Goal: Task Accomplishment & Management: Manage account settings

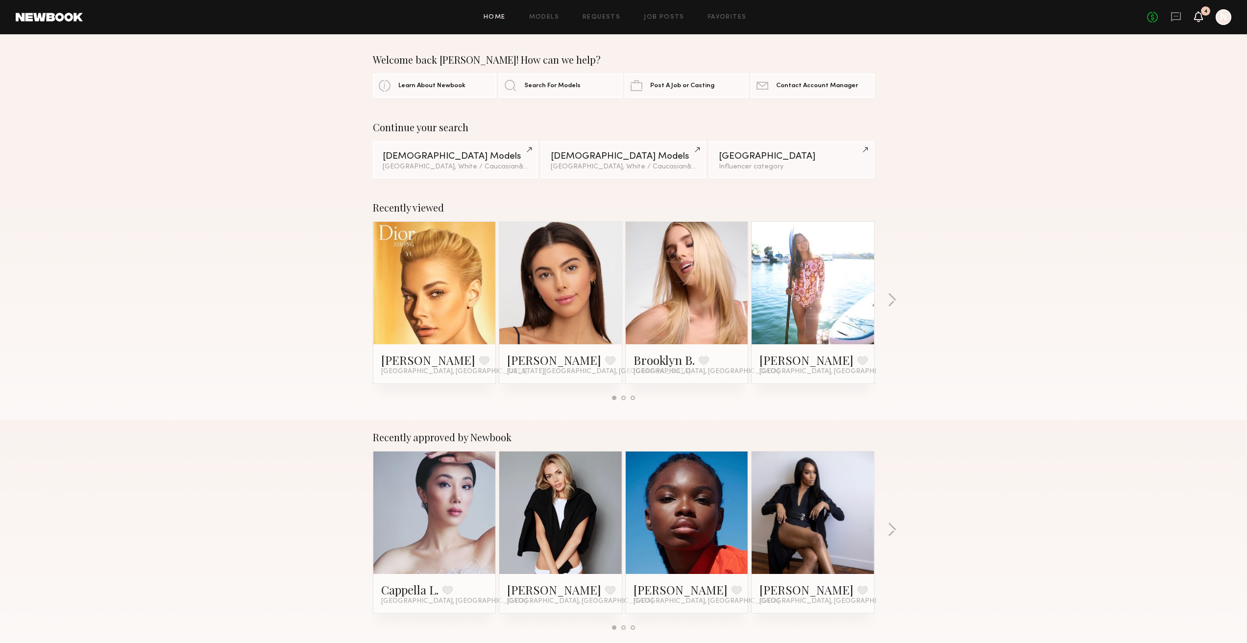
click at [1199, 13] on icon at bounding box center [1199, 16] width 8 height 7
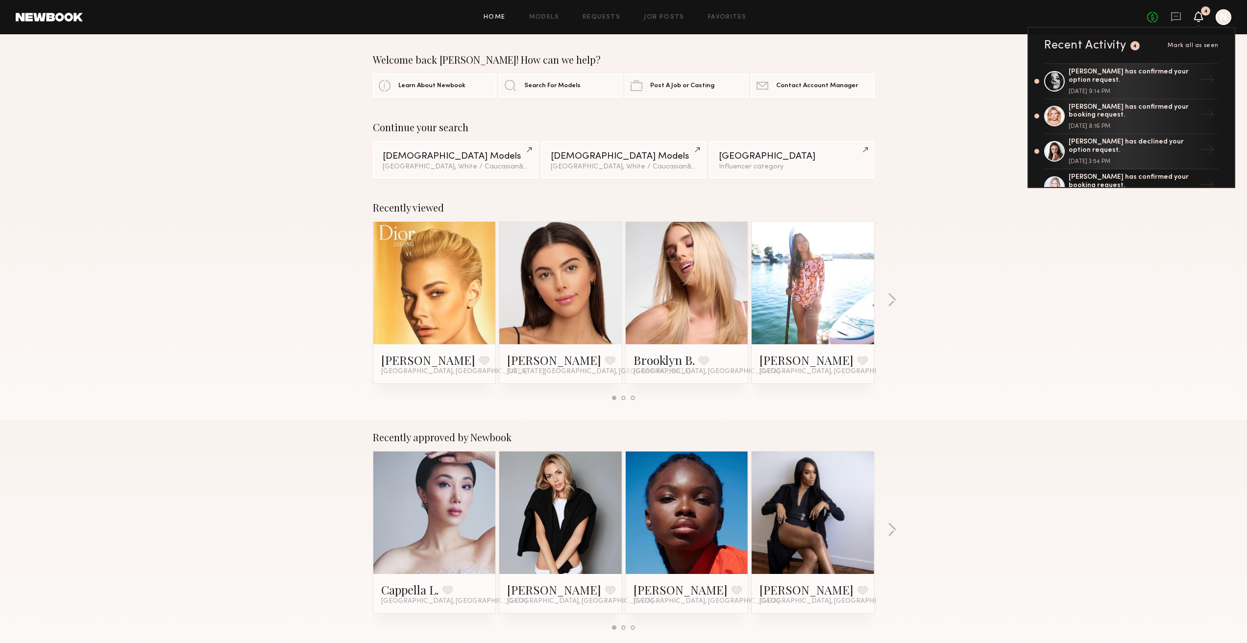
click at [1218, 22] on div at bounding box center [1224, 17] width 16 height 16
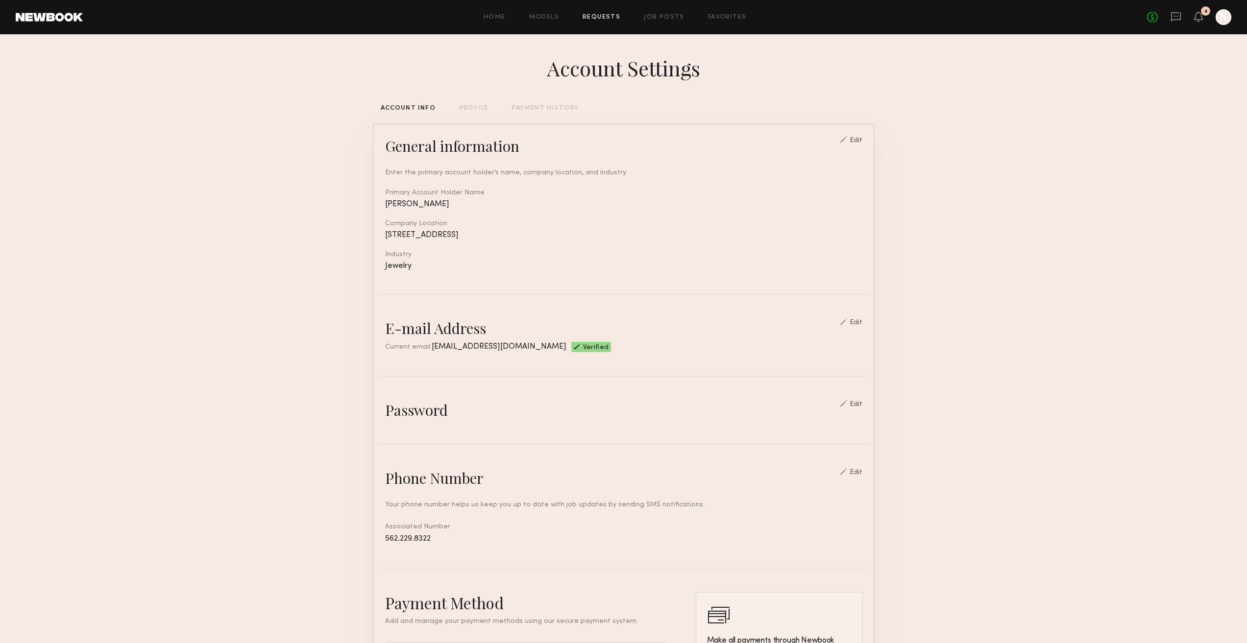
click at [600, 17] on link "Requests" at bounding box center [602, 17] width 38 height 6
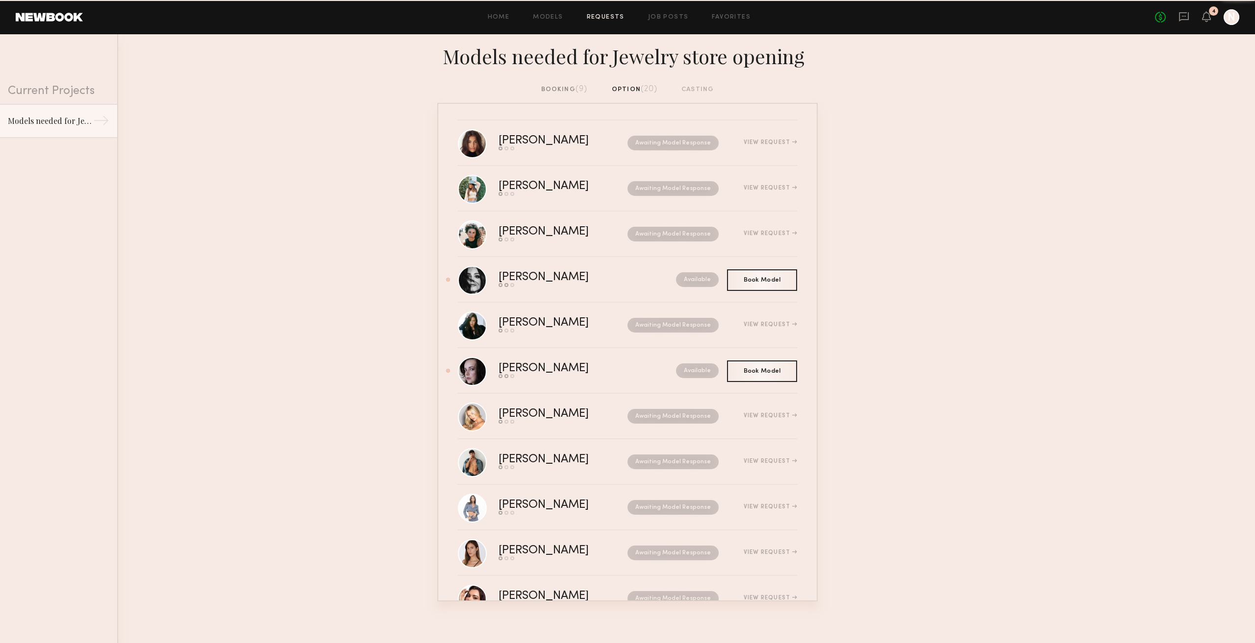
click at [575, 91] on div "booking (9)" at bounding box center [564, 89] width 47 height 11
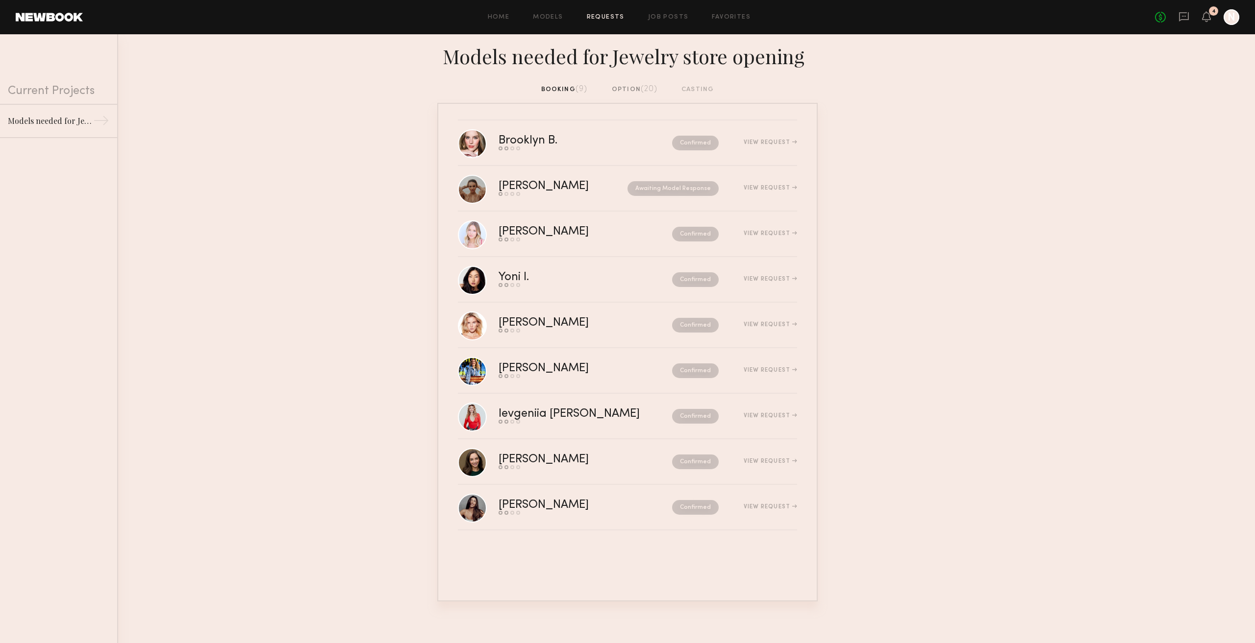
click at [644, 86] on span "(20)" at bounding box center [649, 89] width 17 height 8
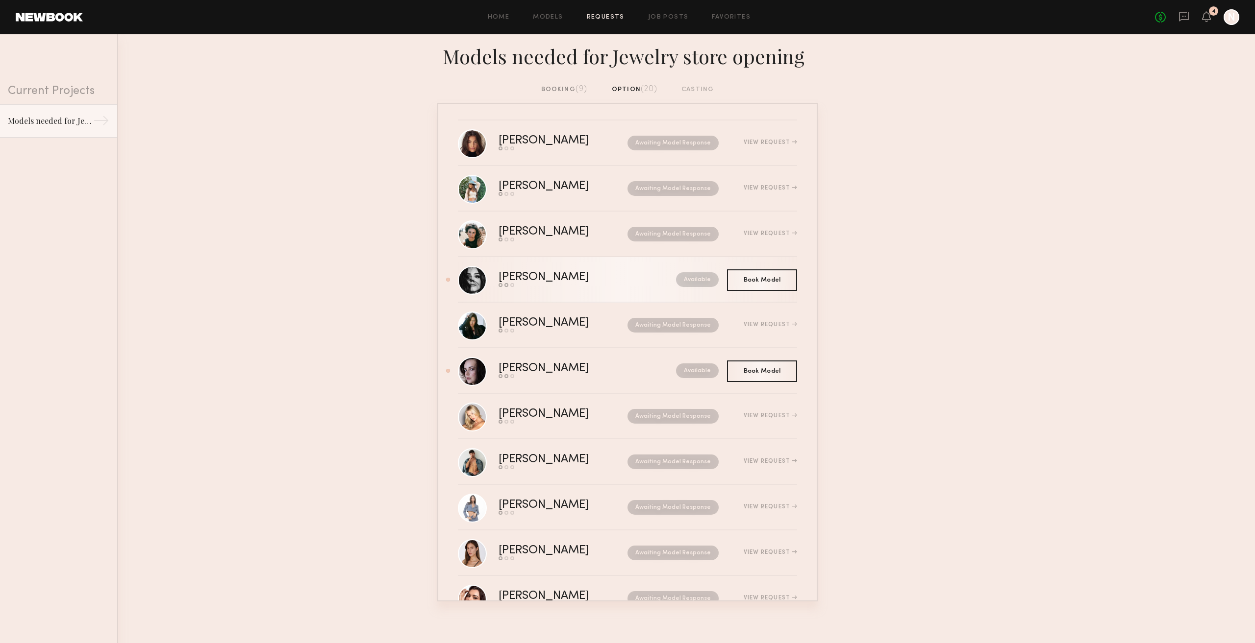
click at [549, 272] on div "[PERSON_NAME]" at bounding box center [565, 277] width 134 height 11
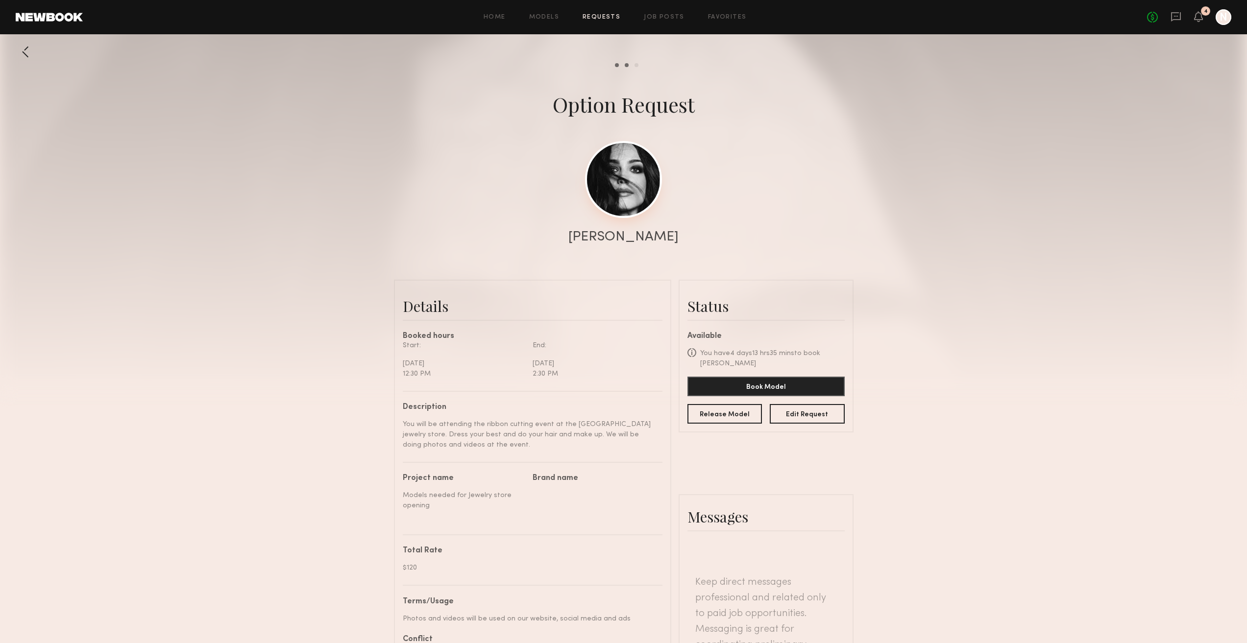
click at [636, 150] on link at bounding box center [623, 179] width 77 height 77
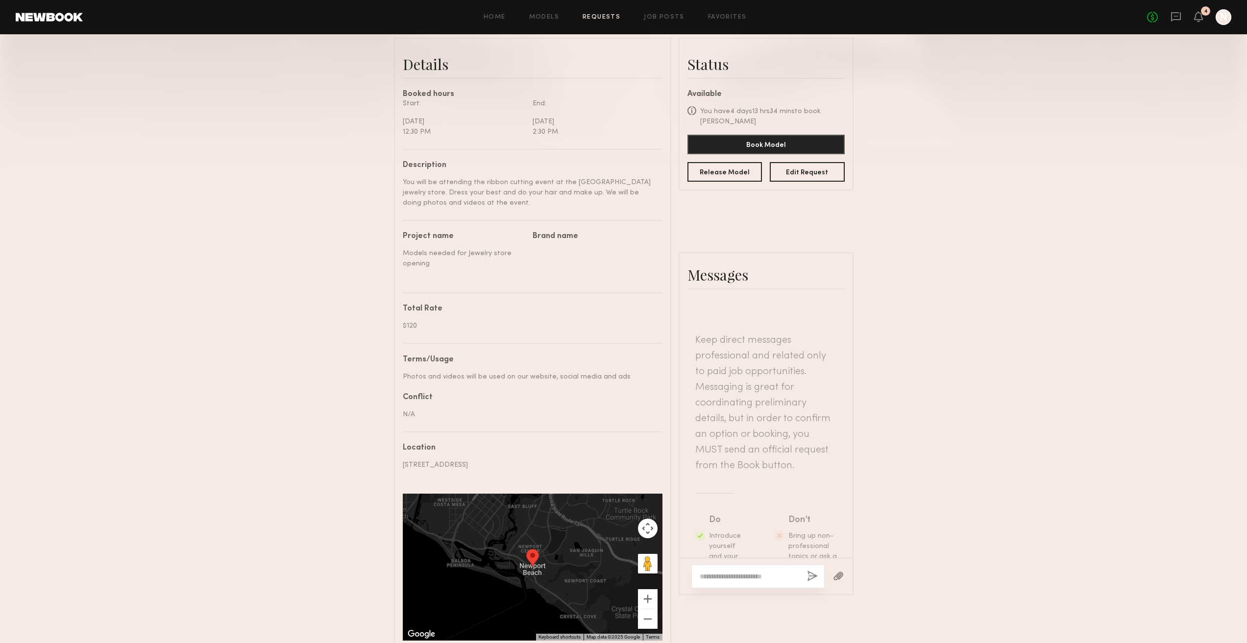
scroll to position [245, 0]
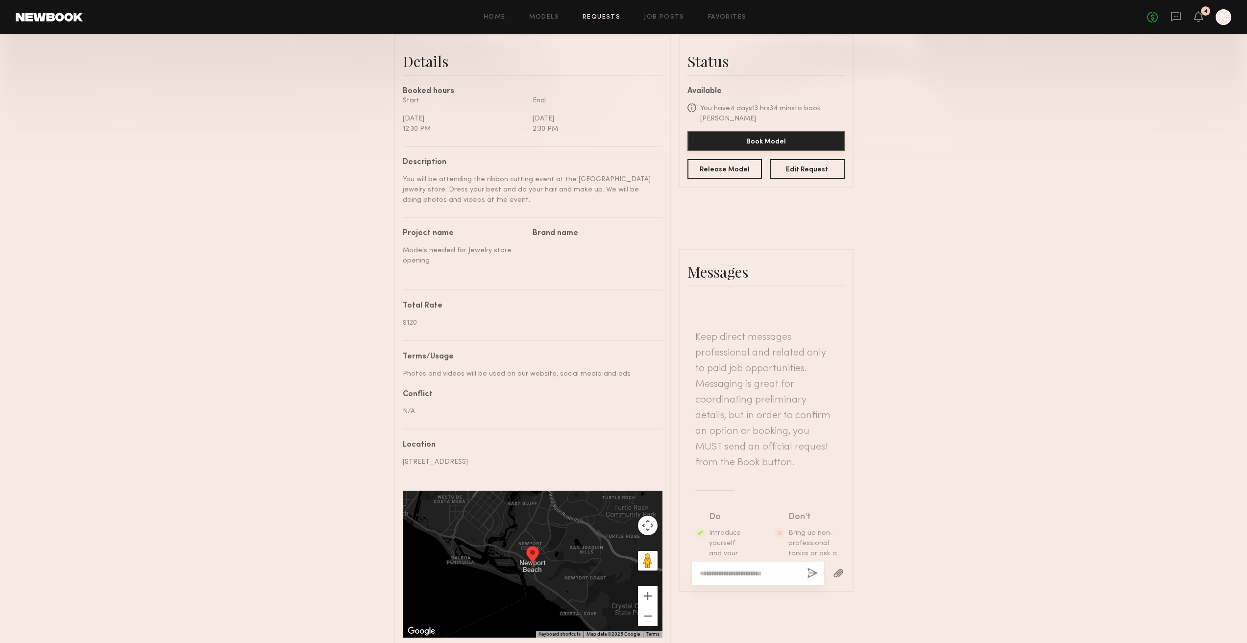
click at [739, 133] on button "Book Model" at bounding box center [766, 141] width 157 height 20
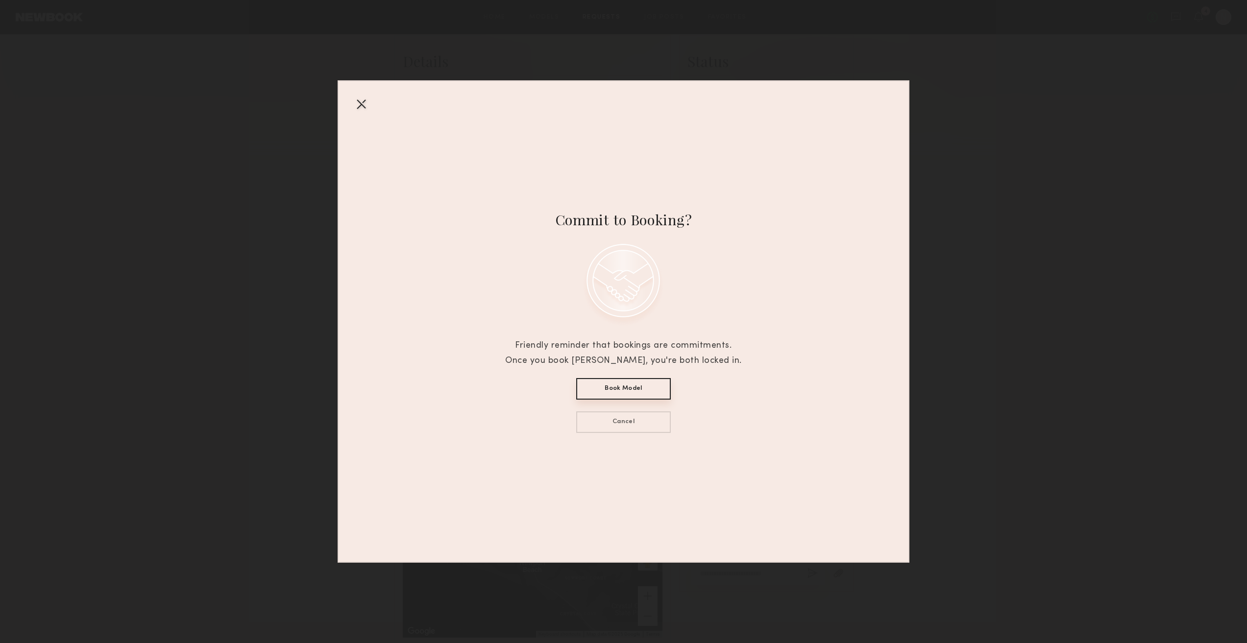
click at [654, 387] on button "Book Model" at bounding box center [623, 389] width 95 height 22
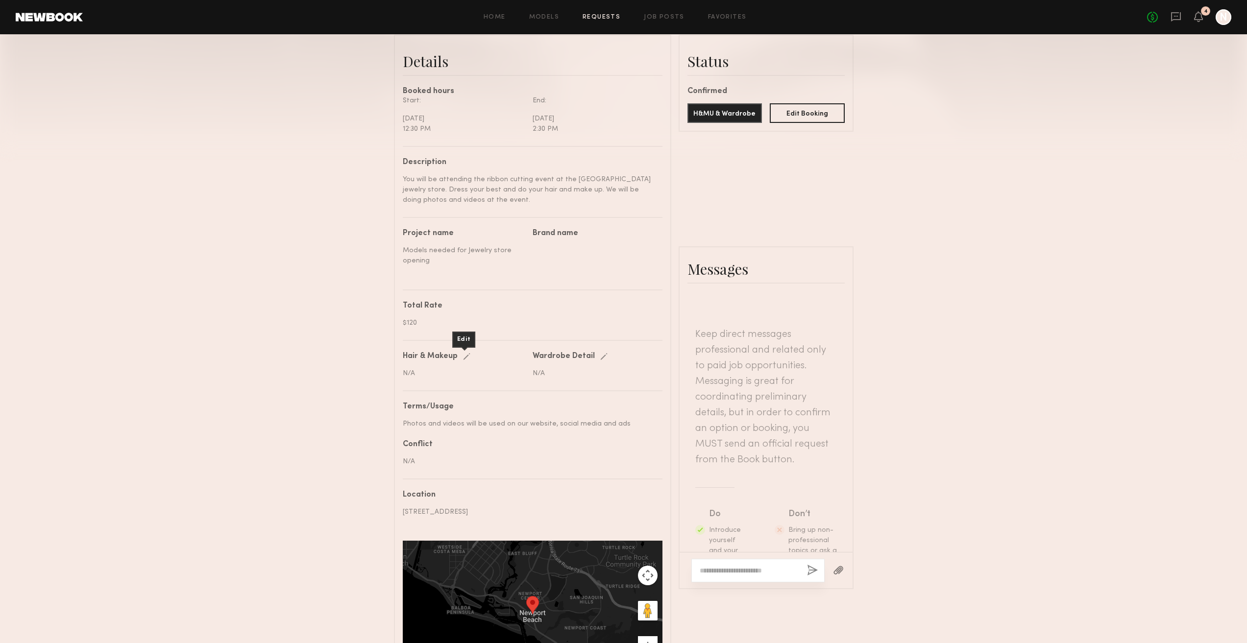
click at [466, 361] on div "Edit" at bounding box center [468, 356] width 11 height 7
click at [454, 375] on common-input at bounding box center [464, 370] width 123 height 18
click at [454, 379] on common-input at bounding box center [464, 370] width 123 height 18
click at [453, 379] on input "text" at bounding box center [465, 374] width 124 height 9
paste input "**********"
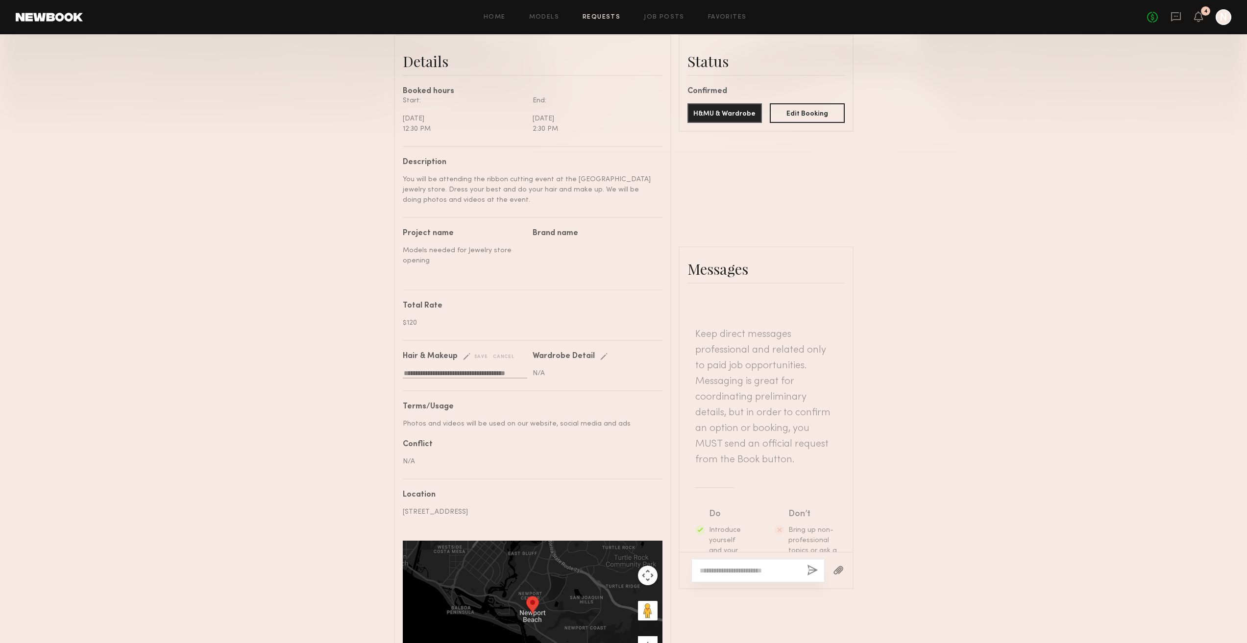
scroll to position [0, 3]
type input "**********"
click at [480, 361] on div "save" at bounding box center [475, 356] width 25 height 7
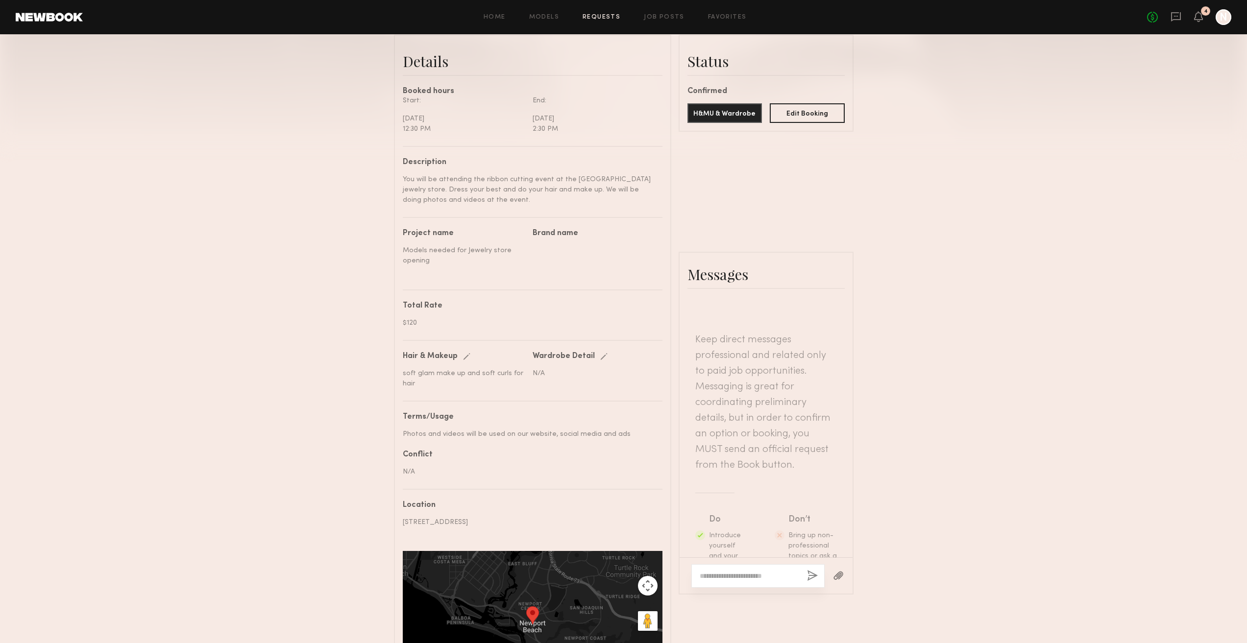
click at [603, 361] on div "Edit" at bounding box center [605, 356] width 11 height 7
click at [585, 379] on input "text" at bounding box center [595, 374] width 124 height 9
paste input "**********"
type input "**********"
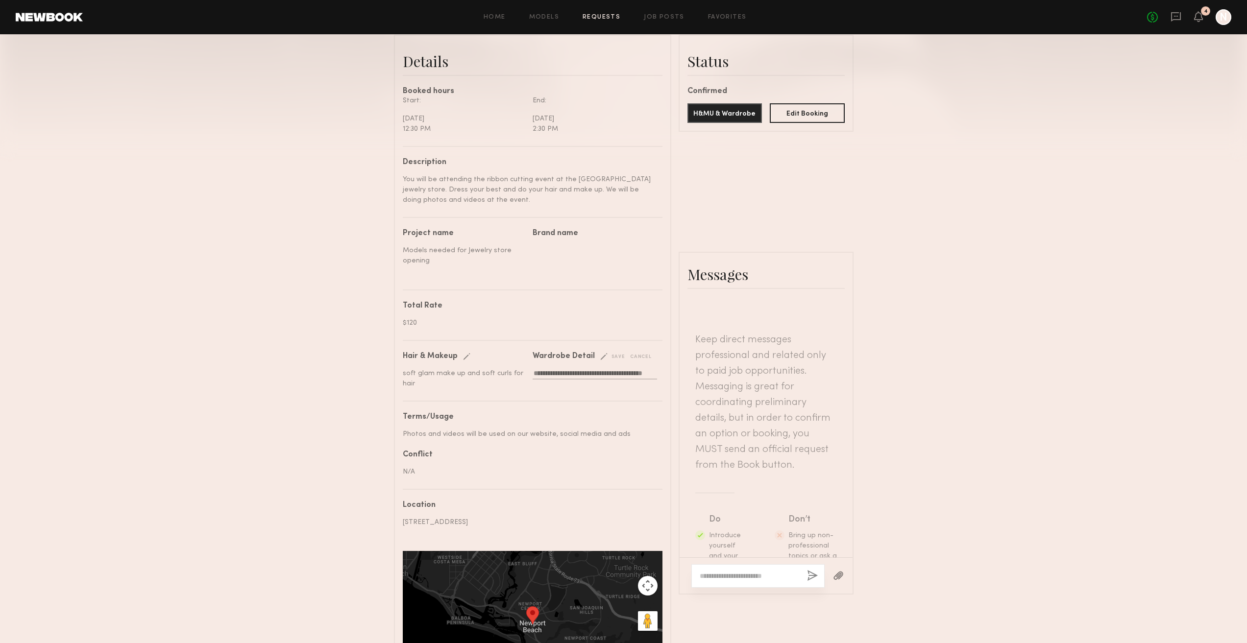
click at [618, 361] on div "Wardrobe Detail Edit save cancel" at bounding box center [594, 357] width 123 height 8
click at [616, 361] on div "save" at bounding box center [612, 356] width 25 height 7
click at [767, 588] on div at bounding box center [757, 577] width 133 height 24
click at [763, 581] on textarea at bounding box center [749, 576] width 99 height 10
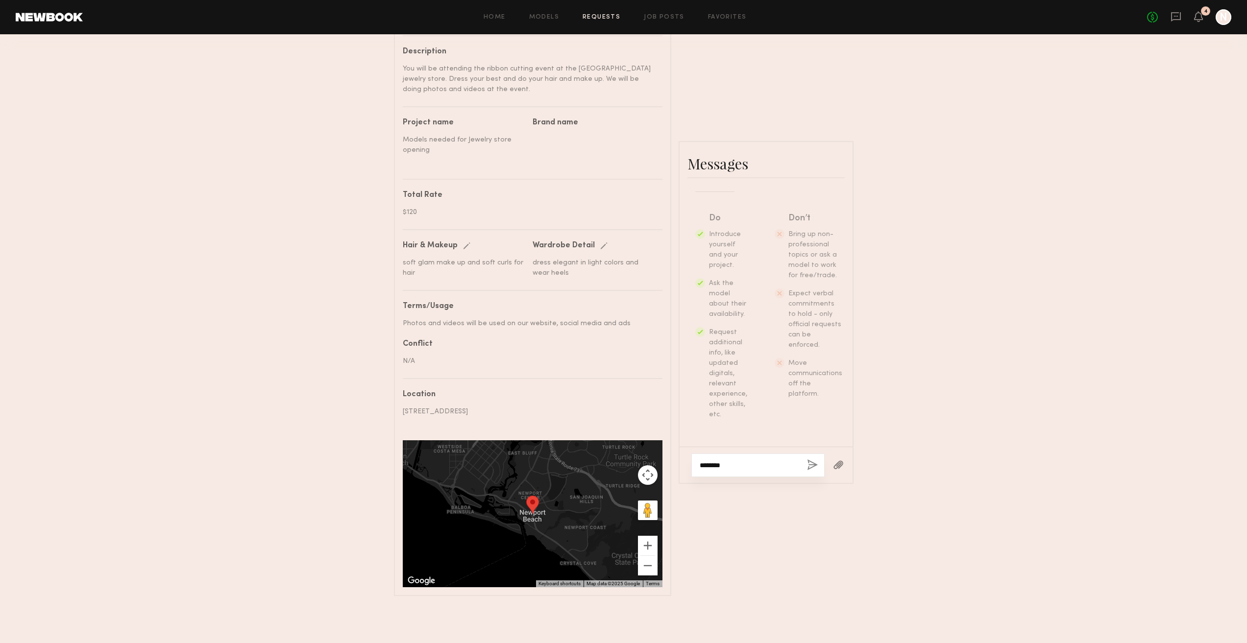
scroll to position [374, 0]
paste textarea "**********"
type textarea "**********"
click at [814, 460] on button "button" at bounding box center [812, 466] width 11 height 12
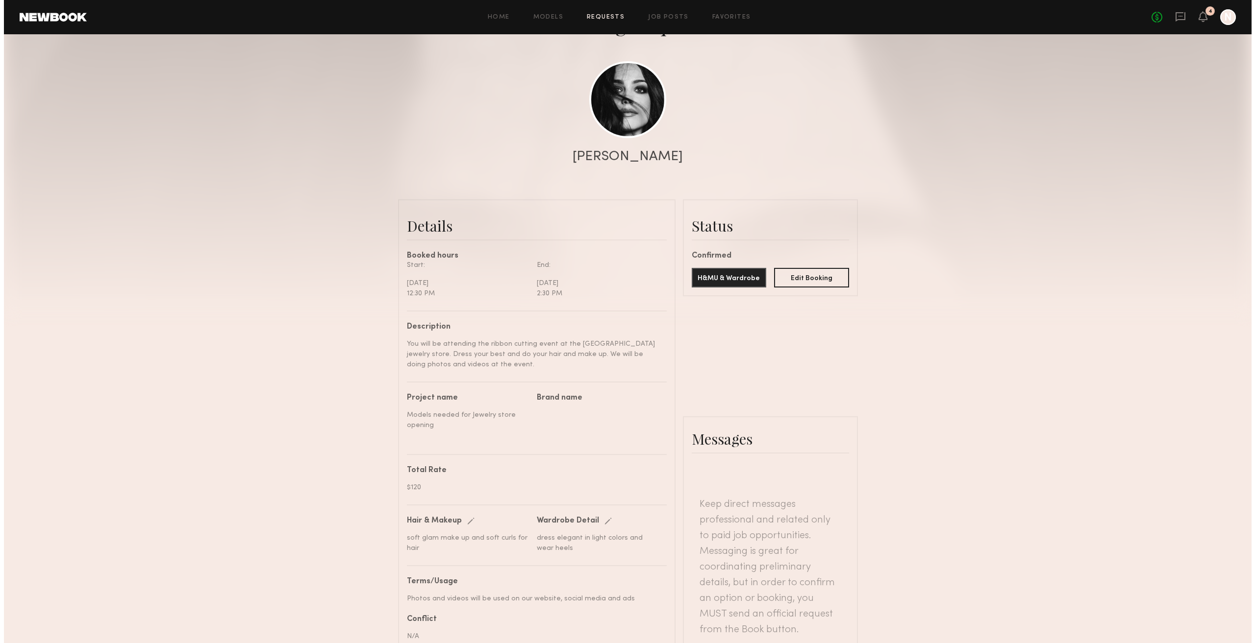
scroll to position [0, 0]
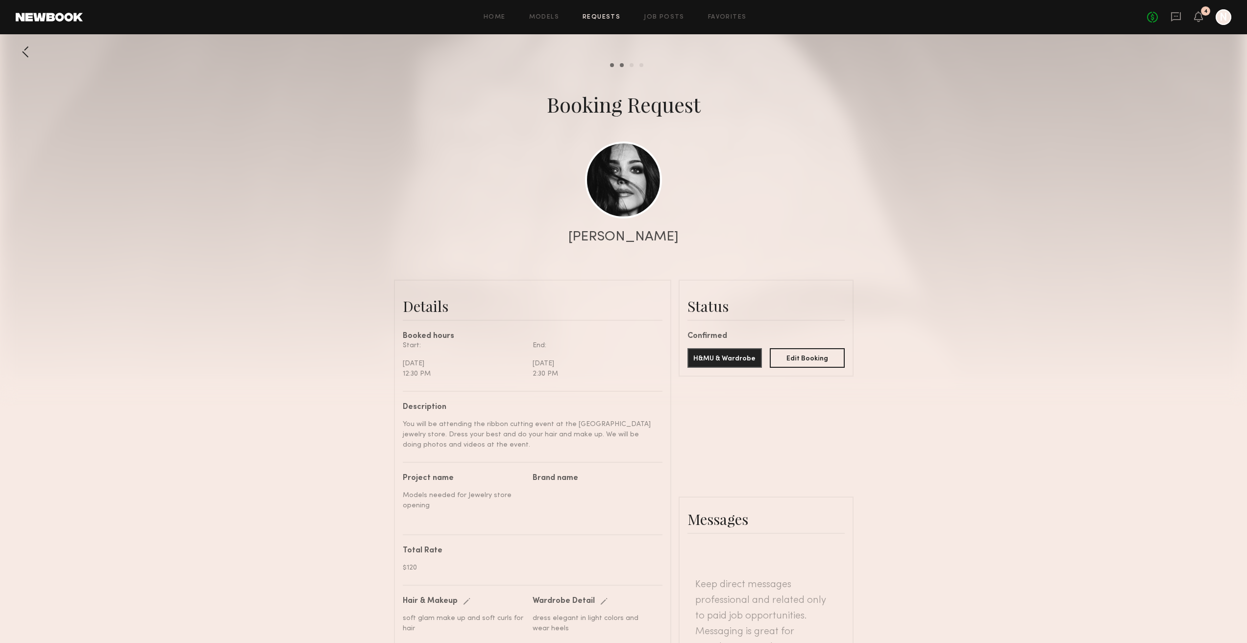
click at [622, 20] on div "Home Models Requests Job Posts Favorites Sign Out" at bounding box center [615, 17] width 1064 height 6
click at [616, 17] on link "Requests" at bounding box center [602, 17] width 38 height 6
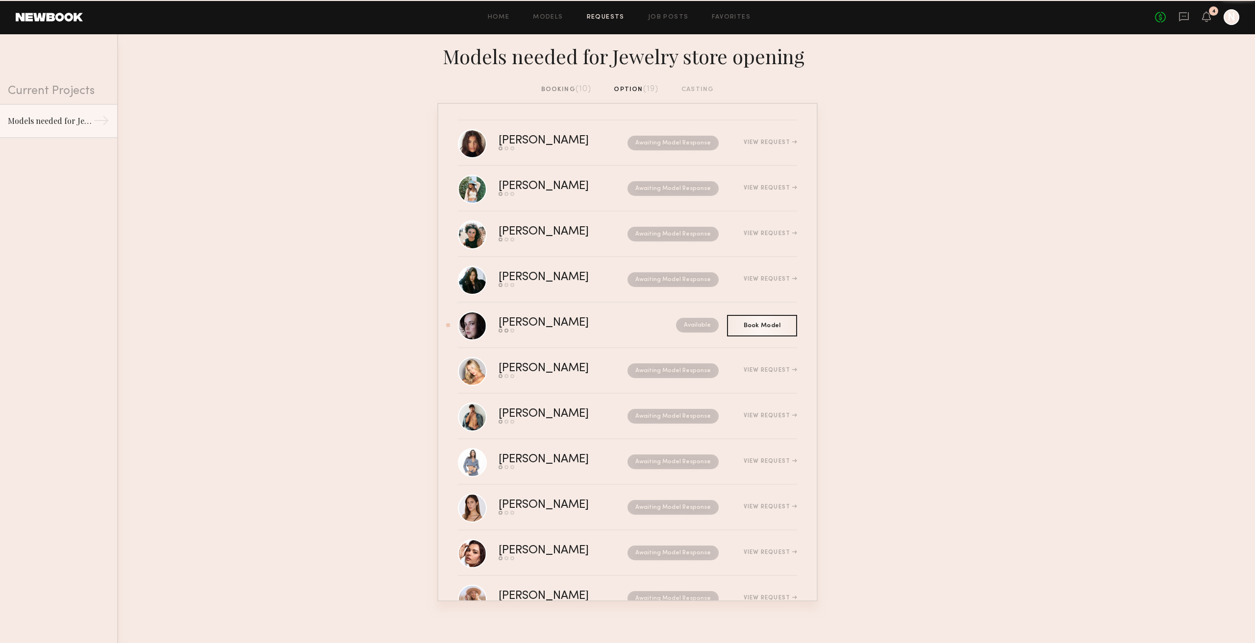
click at [567, 87] on div "booking (10)" at bounding box center [566, 89] width 50 height 11
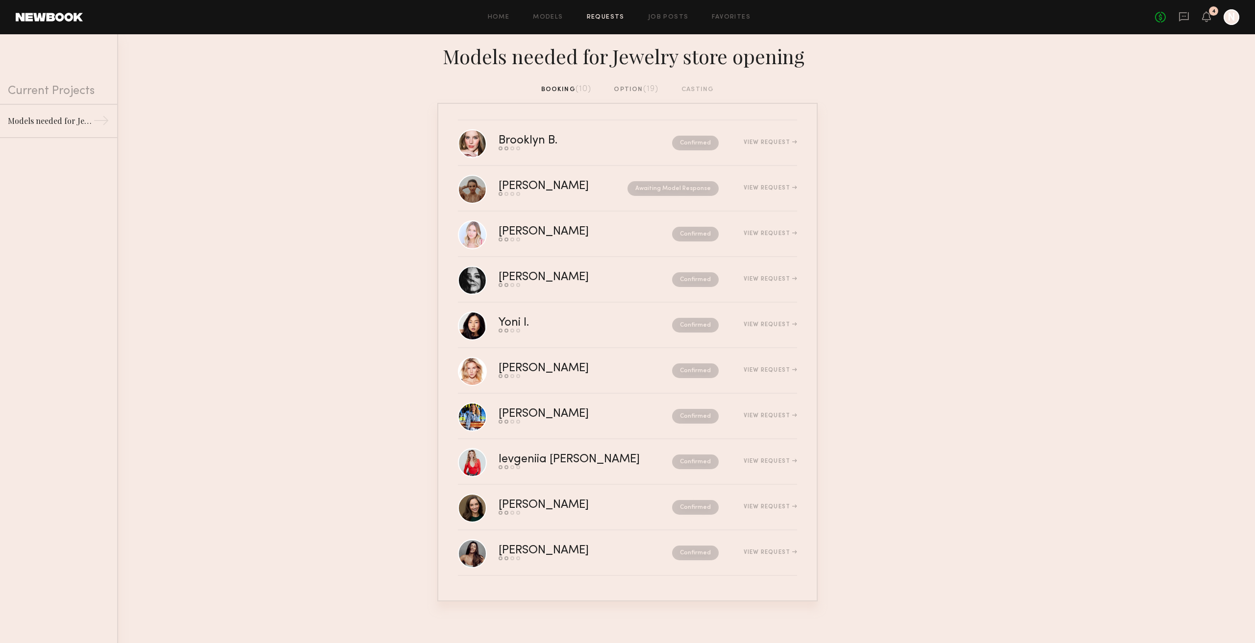
click at [623, 94] on div "option (19)" at bounding box center [636, 89] width 45 height 11
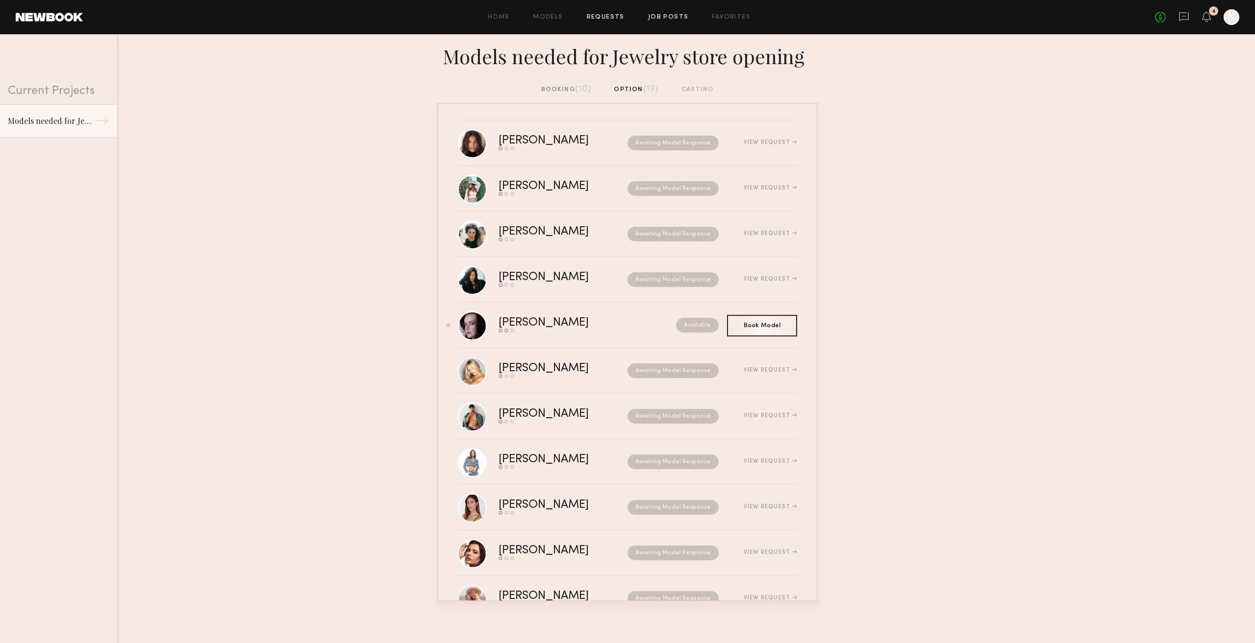
click at [683, 15] on link "Job Posts" at bounding box center [668, 17] width 41 height 6
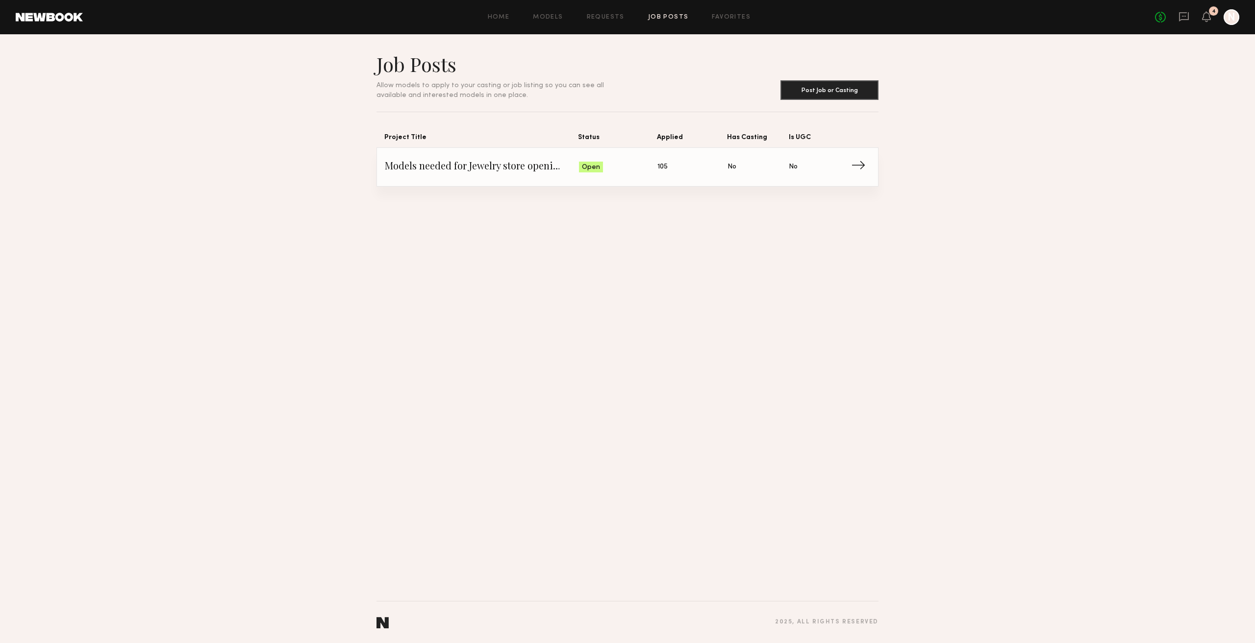
click at [567, 167] on span "Models needed for Jewelry store opening" at bounding box center [482, 167] width 194 height 15
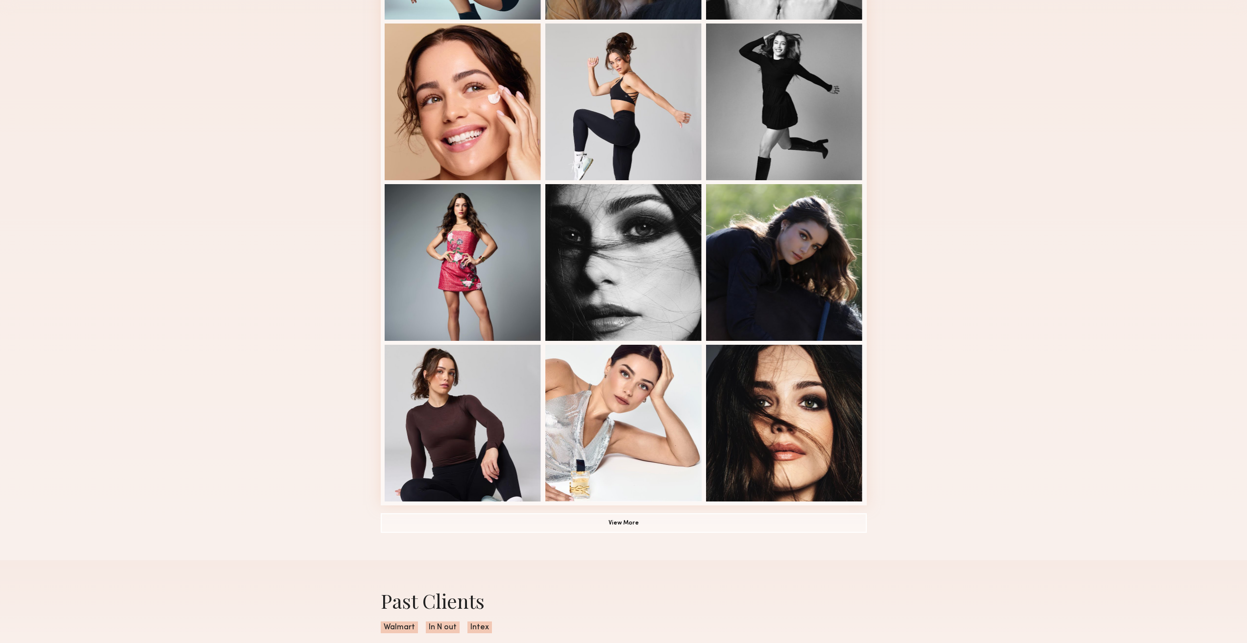
scroll to position [441, 0]
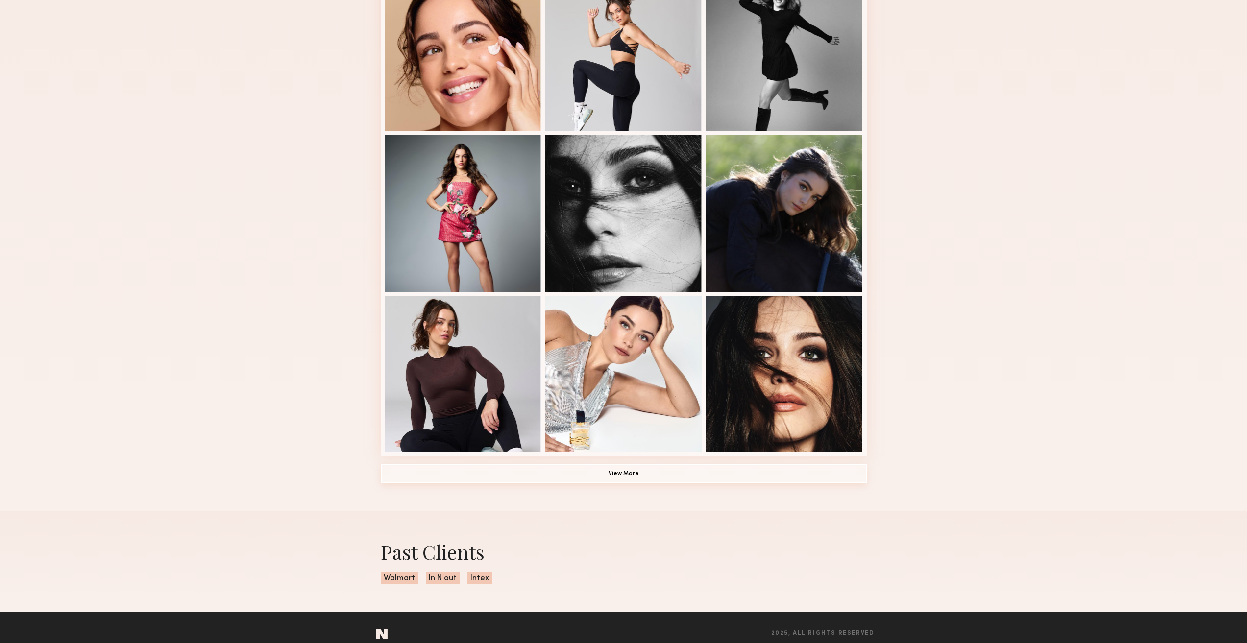
click at [570, 468] on button "View More" at bounding box center [624, 474] width 486 height 20
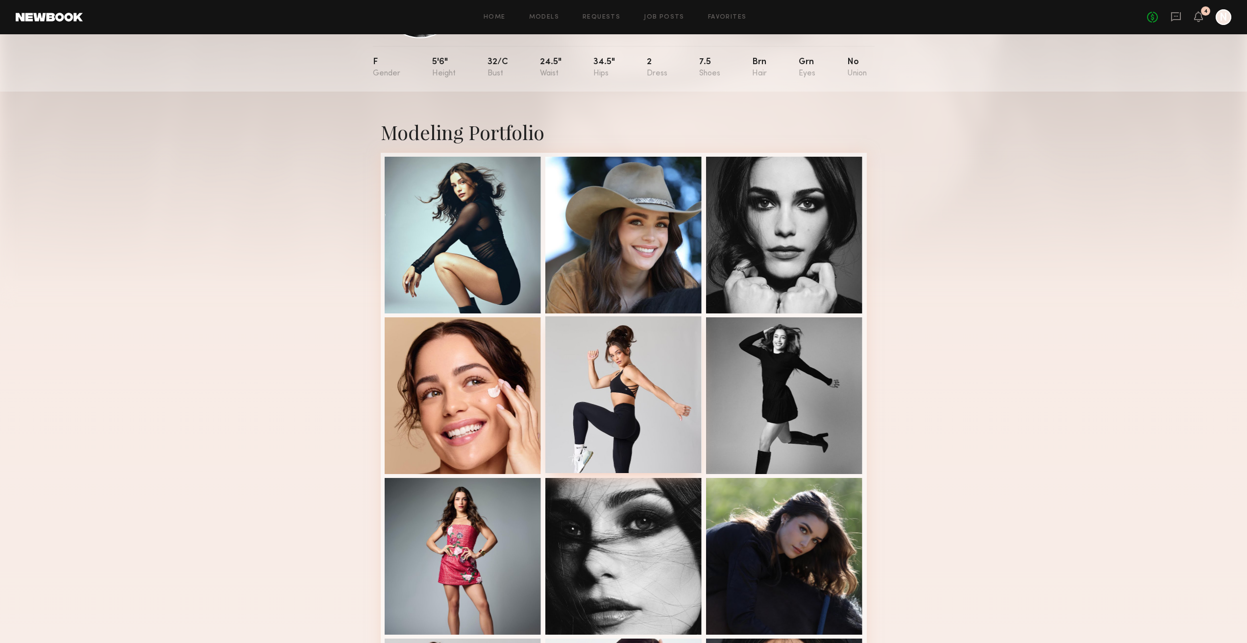
scroll to position [0, 0]
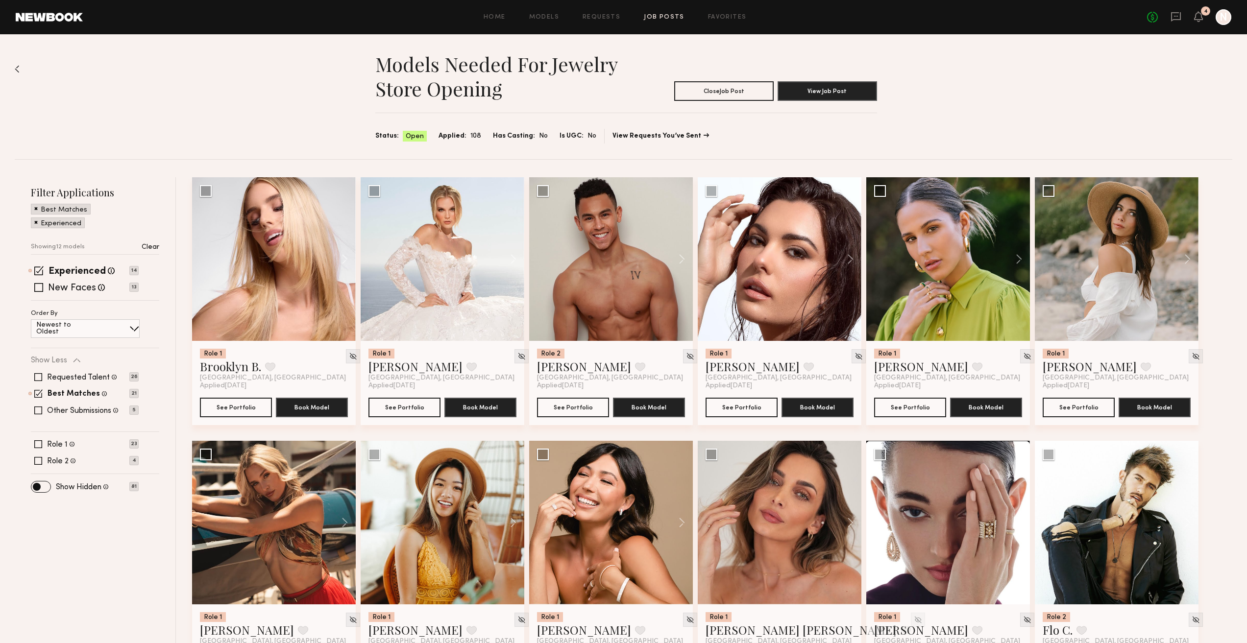
click at [644, 18] on div "Home Models Requests Job Posts Favorites Sign Out" at bounding box center [615, 17] width 1064 height 6
click at [646, 18] on link "Job Posts" at bounding box center [664, 17] width 41 height 6
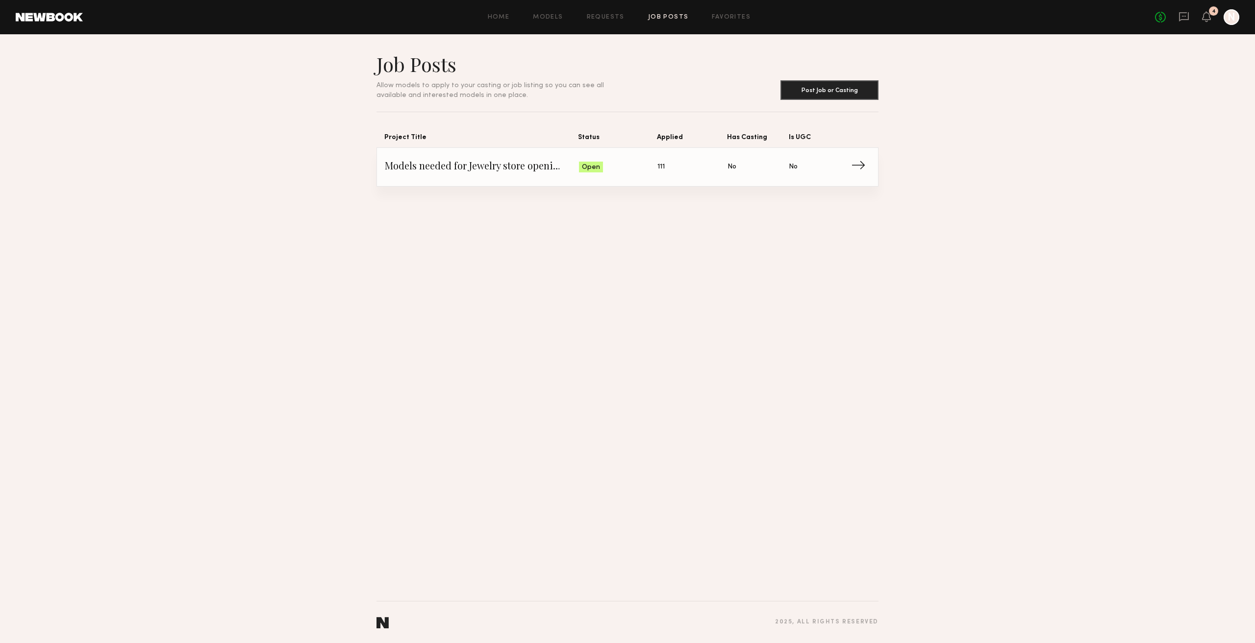
click at [664, 165] on span "111" at bounding box center [660, 167] width 7 height 11
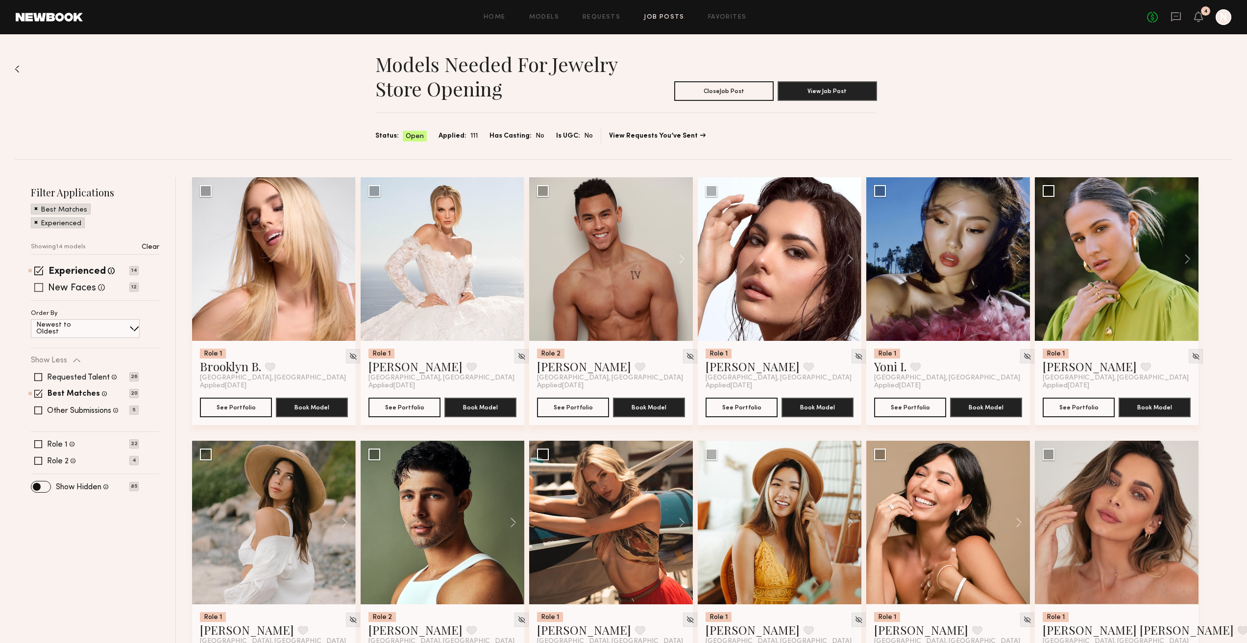
click at [87, 291] on label "New Faces" at bounding box center [72, 289] width 48 height 10
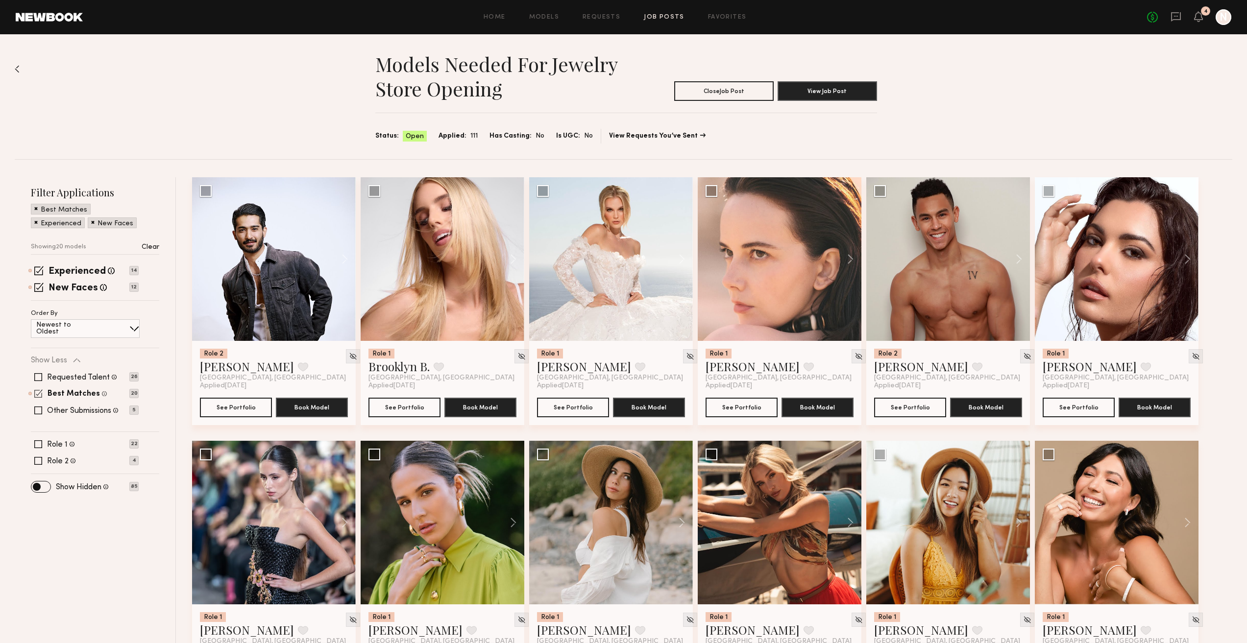
click at [39, 393] on span at bounding box center [38, 394] width 8 height 8
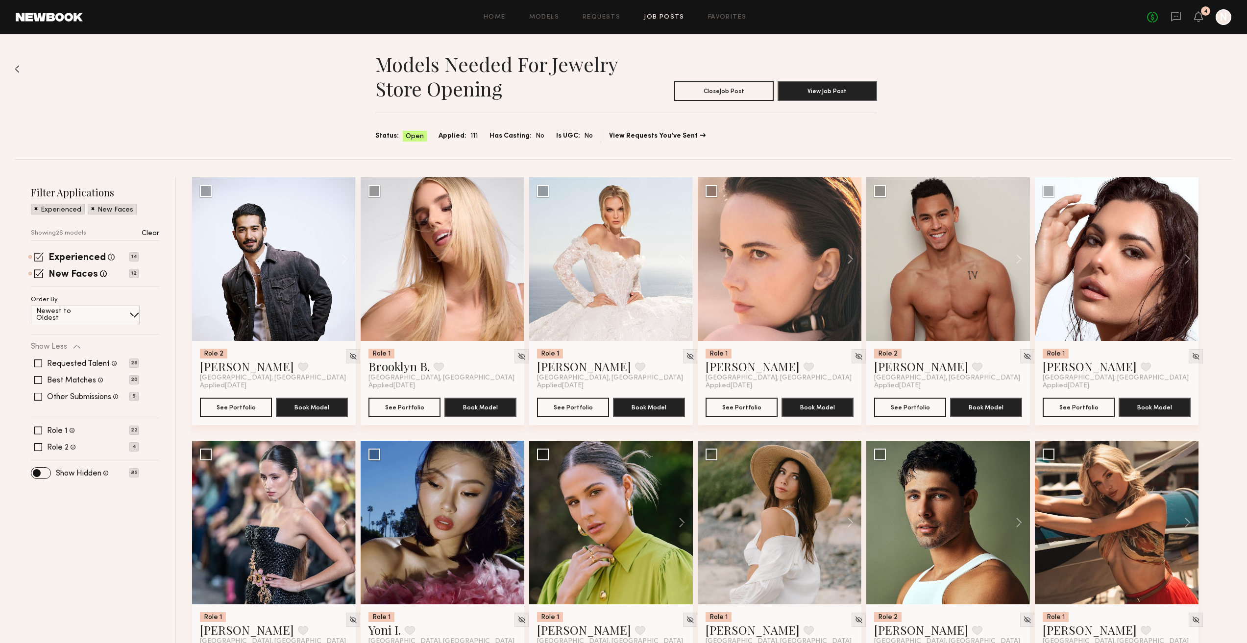
click at [42, 255] on span at bounding box center [38, 256] width 9 height 9
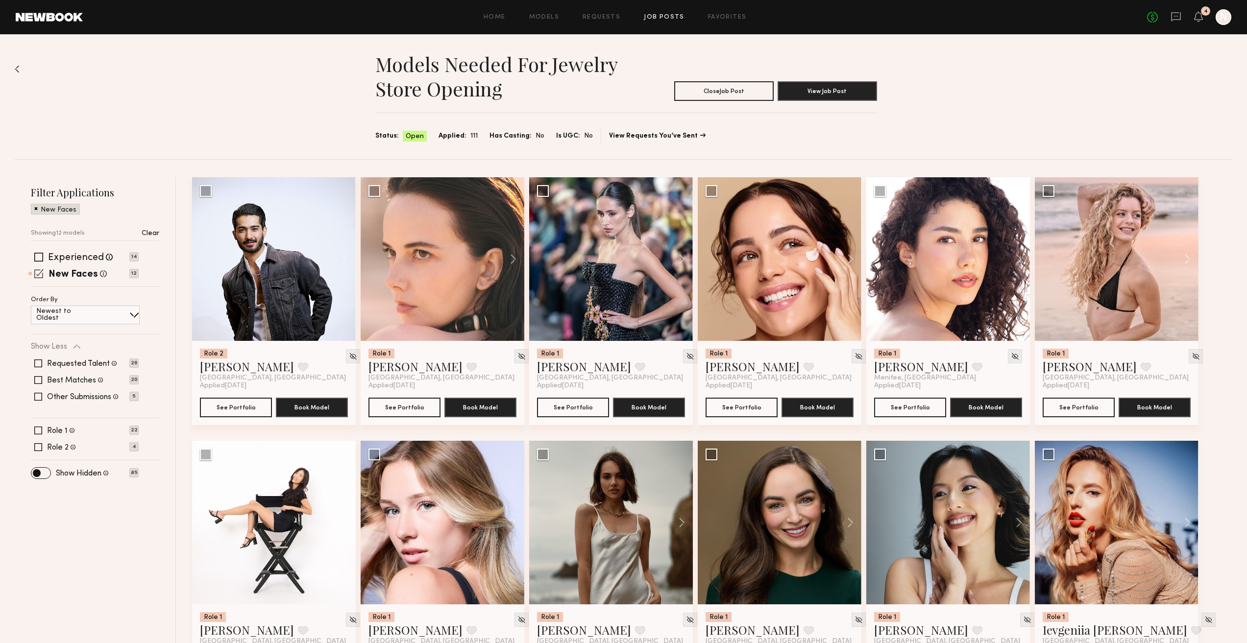
click at [38, 275] on span at bounding box center [38, 273] width 9 height 9
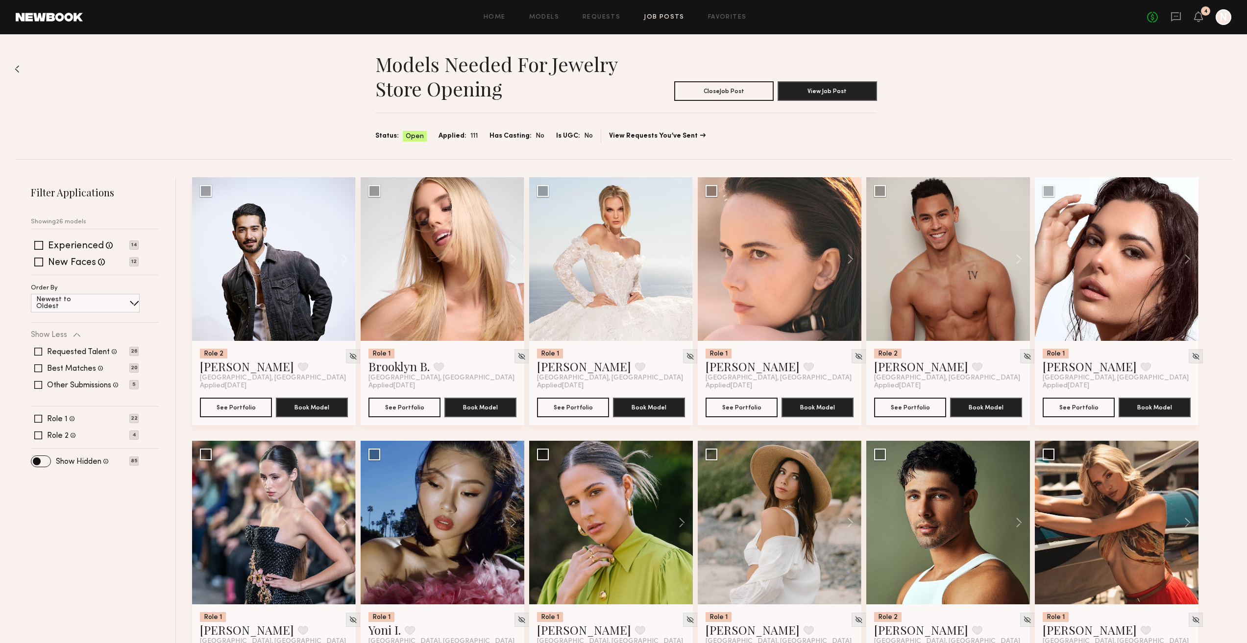
click at [599, 22] on div "Home Models Requests Job Posts Favorites Sign Out No fees up to $5,000 4 N" at bounding box center [657, 17] width 1149 height 16
click at [600, 18] on link "Requests" at bounding box center [602, 17] width 38 height 6
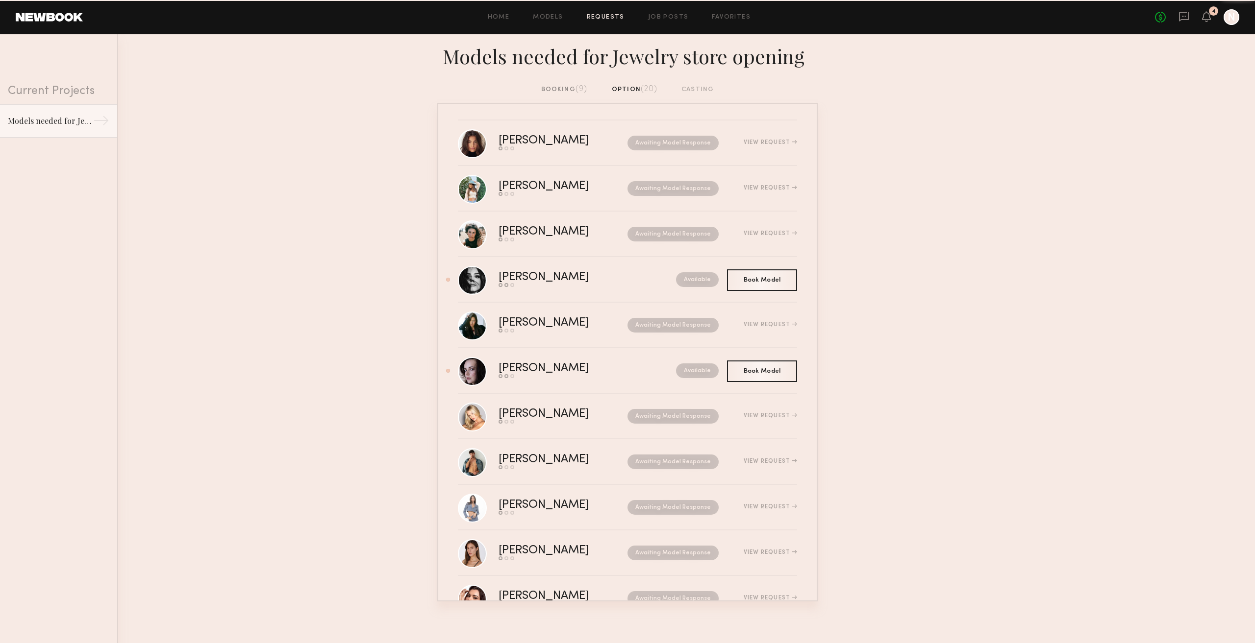
click at [571, 91] on div "booking (9)" at bounding box center [564, 89] width 47 height 11
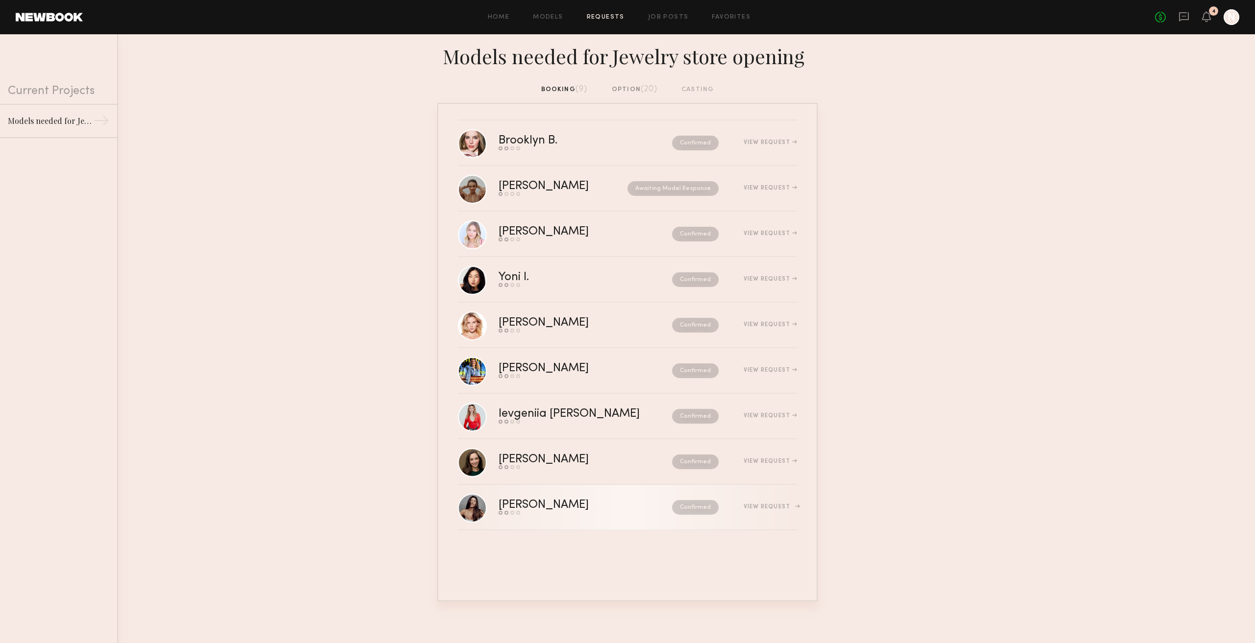
click at [528, 500] on div "Elke K." at bounding box center [564, 505] width 132 height 11
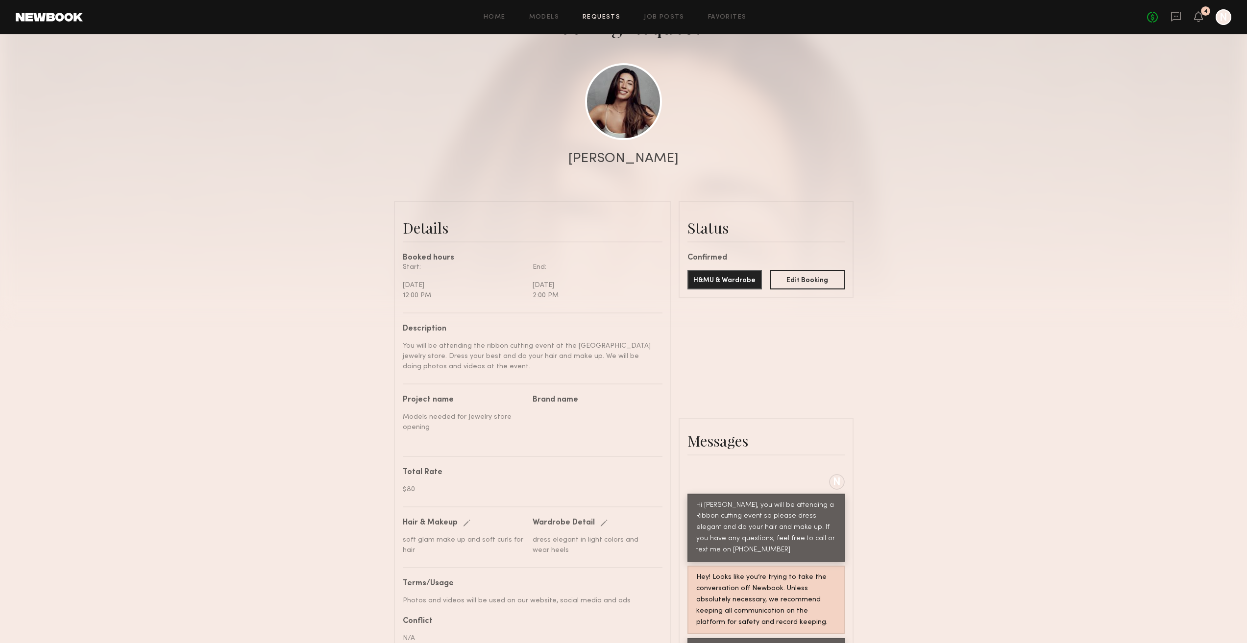
scroll to position [196, 0]
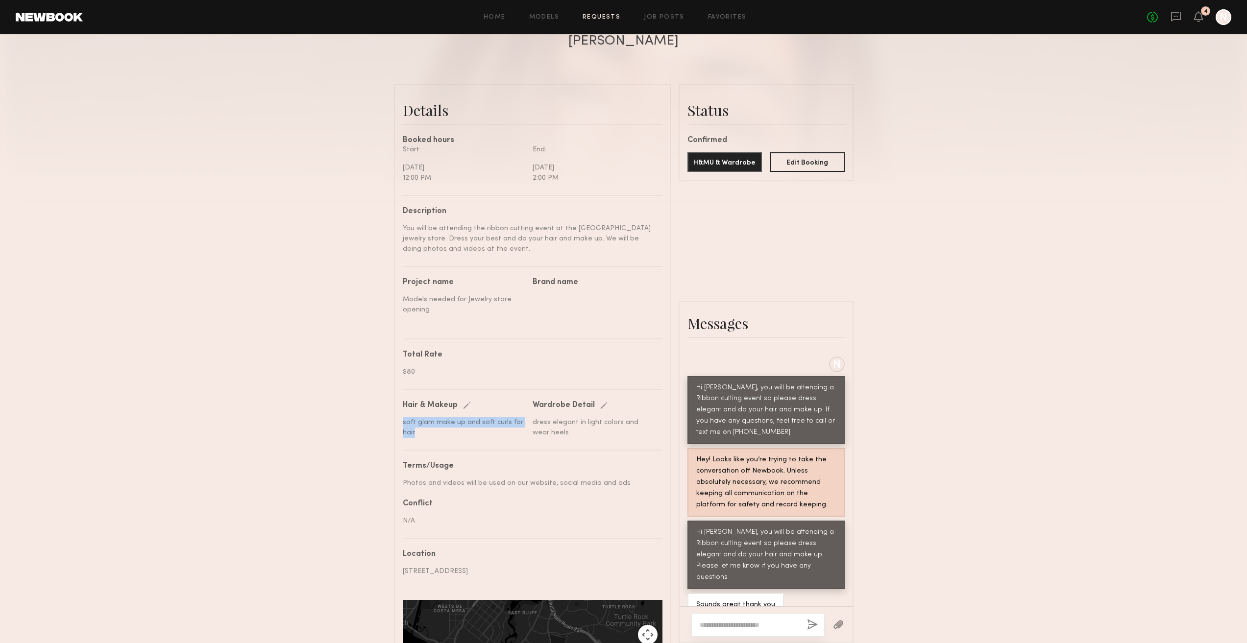
drag, startPoint x: 418, startPoint y: 445, endPoint x: 402, endPoint y: 433, distance: 20.3
click at [402, 433] on common-border "**********" at bounding box center [532, 420] width 277 height 672
copy div "soft glam make up and soft curls for hair"
drag, startPoint x: 554, startPoint y: 448, endPoint x: 532, endPoint y: 436, distance: 25.5
click at [532, 436] on nb-booking-request-details "**********" at bounding box center [533, 432] width 260 height 61
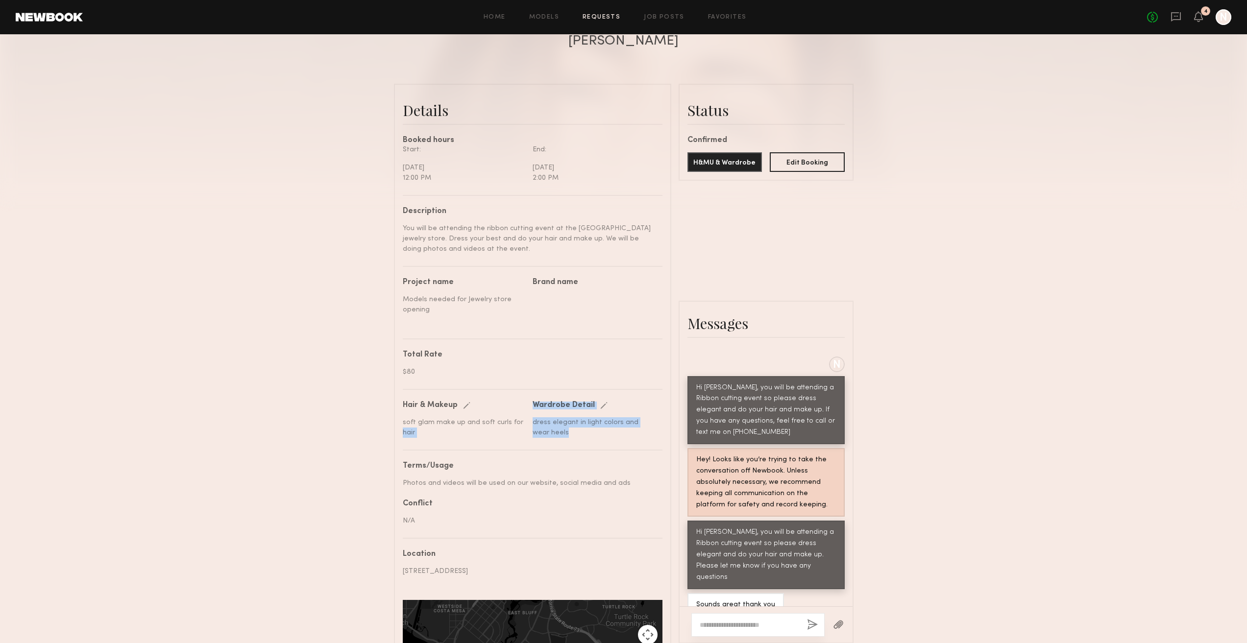
click at [541, 438] on div "dress elegant in light colors and wear heels" at bounding box center [594, 428] width 123 height 21
drag, startPoint x: 548, startPoint y: 449, endPoint x: 534, endPoint y: 437, distance: 18.1
click at [534, 437] on div "dress elegant in light colors and wear heels" at bounding box center [594, 428] width 123 height 21
copy div "dress elegant in light colors and wear heels"
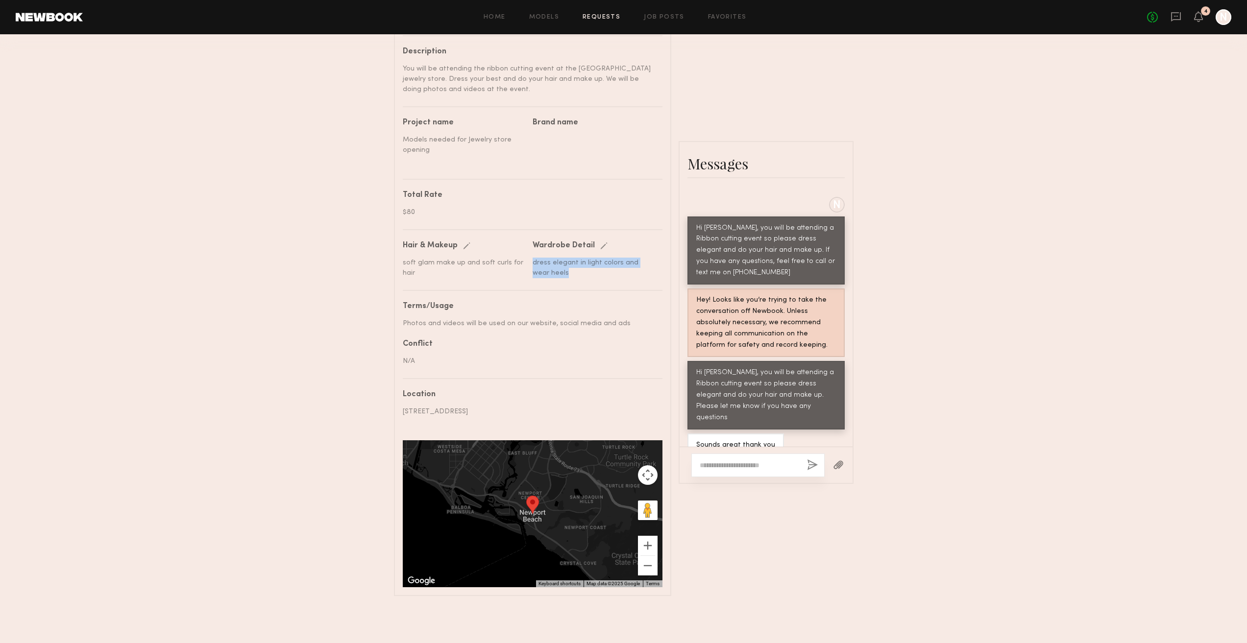
scroll to position [374, 0]
click at [726, 368] on div "Hi Elke, you will be attending a Ribbon cutting event so please dress elegant a…" at bounding box center [766, 396] width 140 height 56
drag, startPoint x: 720, startPoint y: 359, endPoint x: 794, endPoint y: 389, distance: 79.4
click at [794, 389] on div "Hi Elke, you will be attending a Ribbon cutting event so please dress elegant a…" at bounding box center [766, 396] width 140 height 56
copy div "you will be attending a Ribbon cutting event so please dress elegant and do you…"
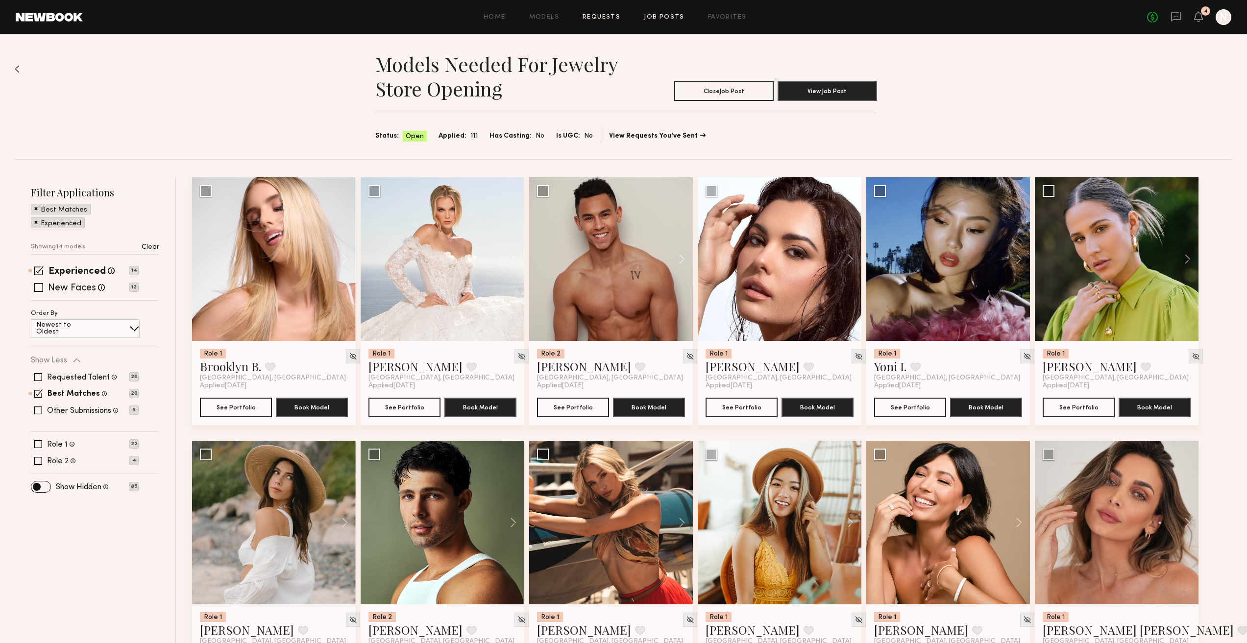
click at [597, 20] on link "Requests" at bounding box center [602, 17] width 38 height 6
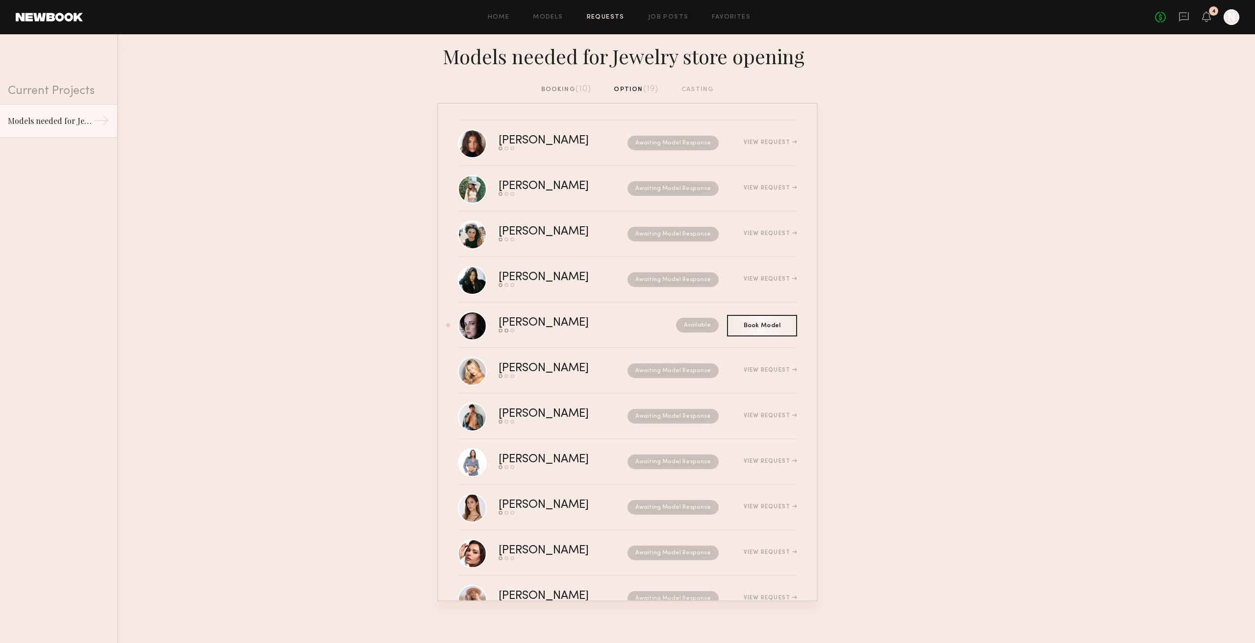
click at [578, 85] on span "(10)" at bounding box center [583, 89] width 16 height 8
